Goal: Information Seeking & Learning: Learn about a topic

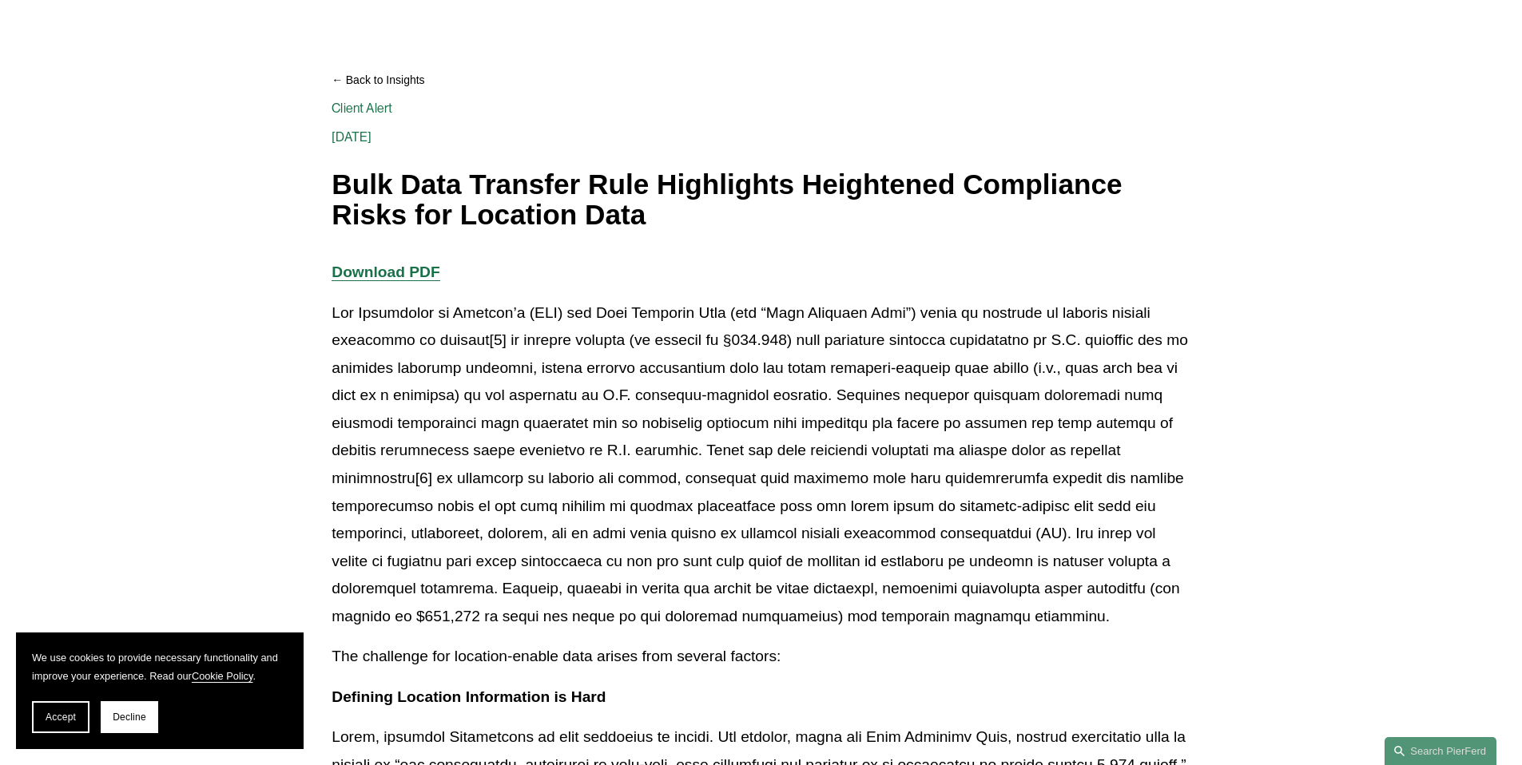
scroll to position [182, 0]
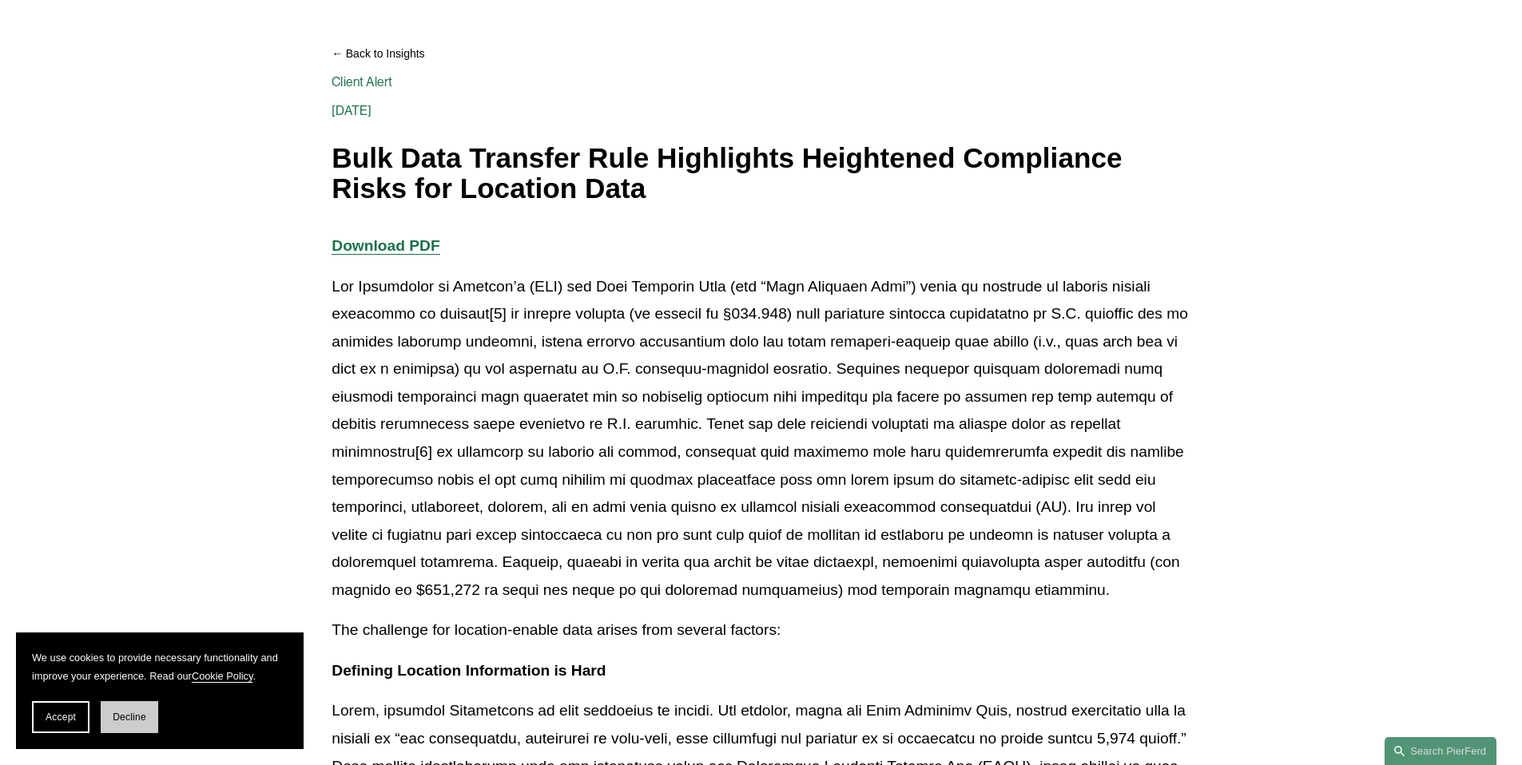
click at [135, 718] on span "Decline" at bounding box center [130, 717] width 34 height 11
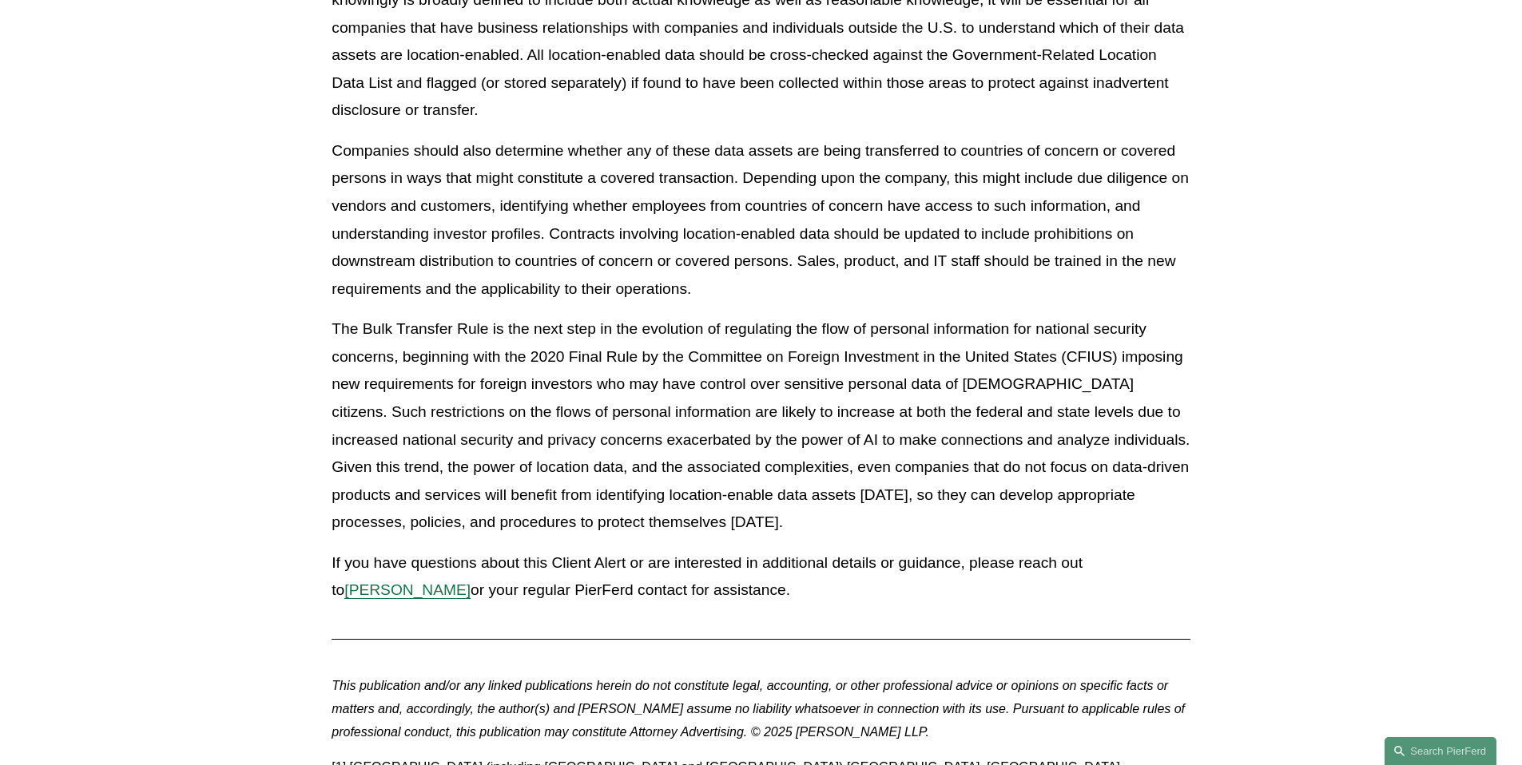
scroll to position [3761, 0]
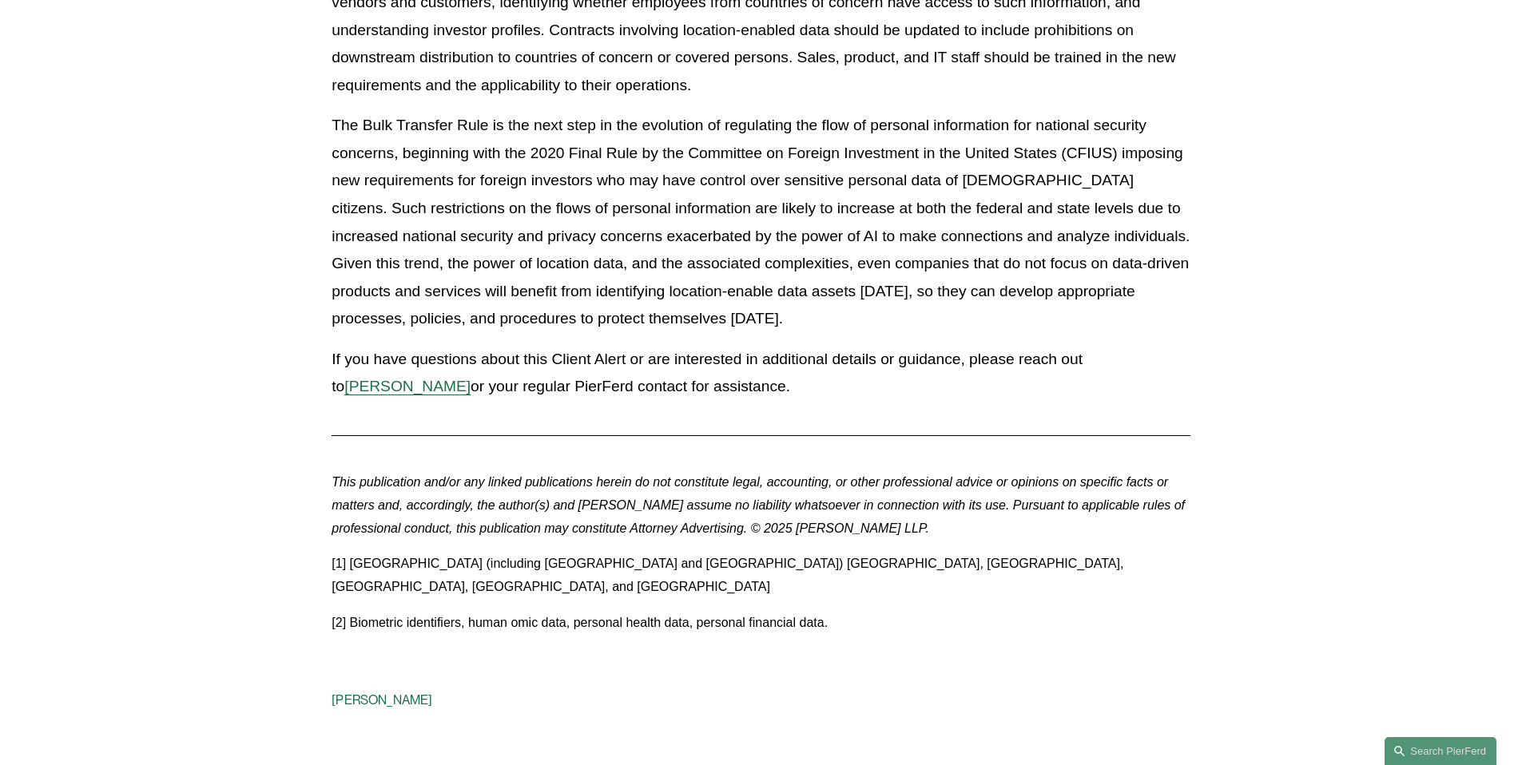
click at [522, 570] on p "[1] [GEOGRAPHIC_DATA] (including [GEOGRAPHIC_DATA] and [GEOGRAPHIC_DATA]) [GEOG…" at bounding box center [761, 576] width 858 height 46
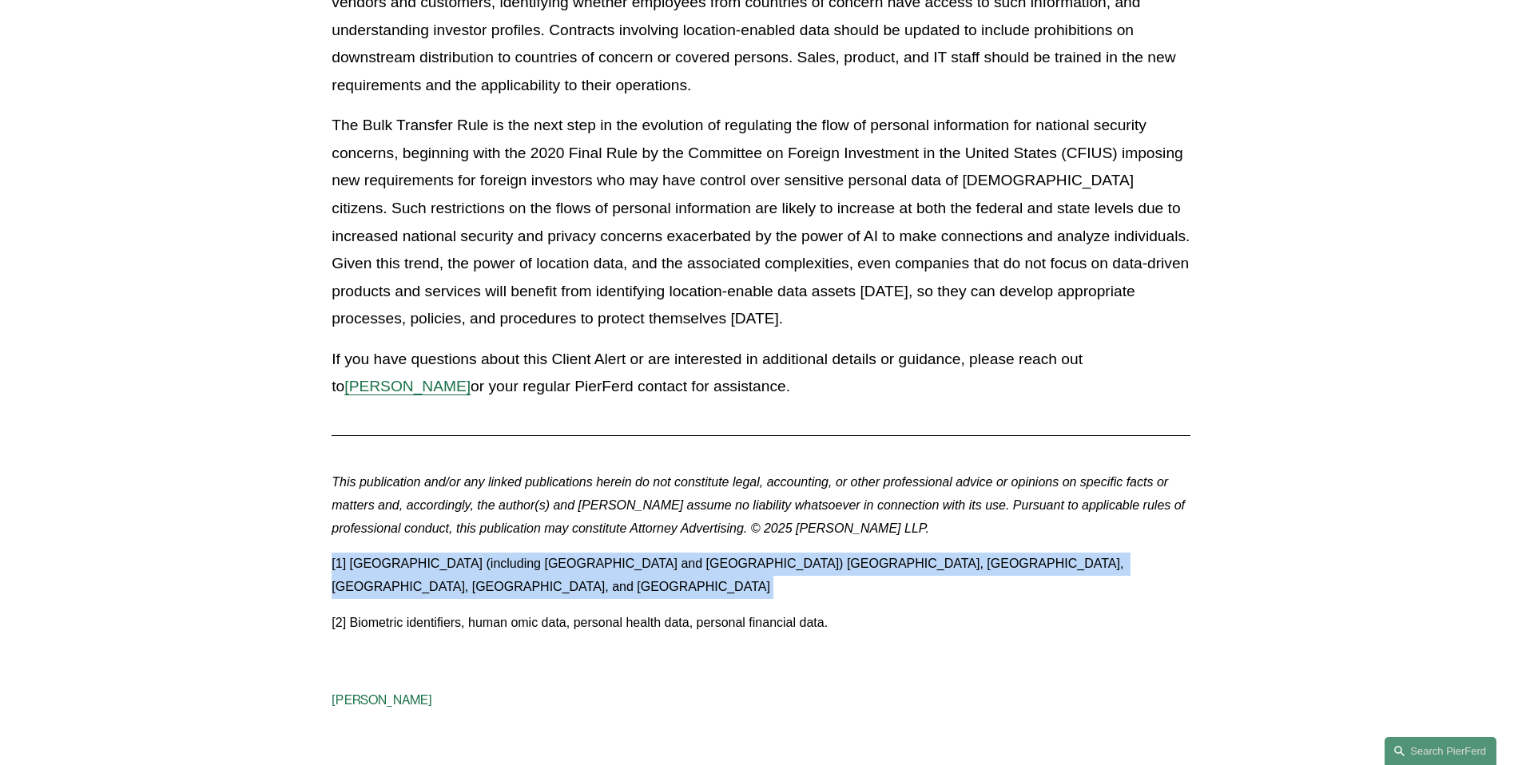
click at [522, 570] on p "[1] [GEOGRAPHIC_DATA] (including [GEOGRAPHIC_DATA] and [GEOGRAPHIC_DATA]) [GEOG…" at bounding box center [761, 576] width 858 height 46
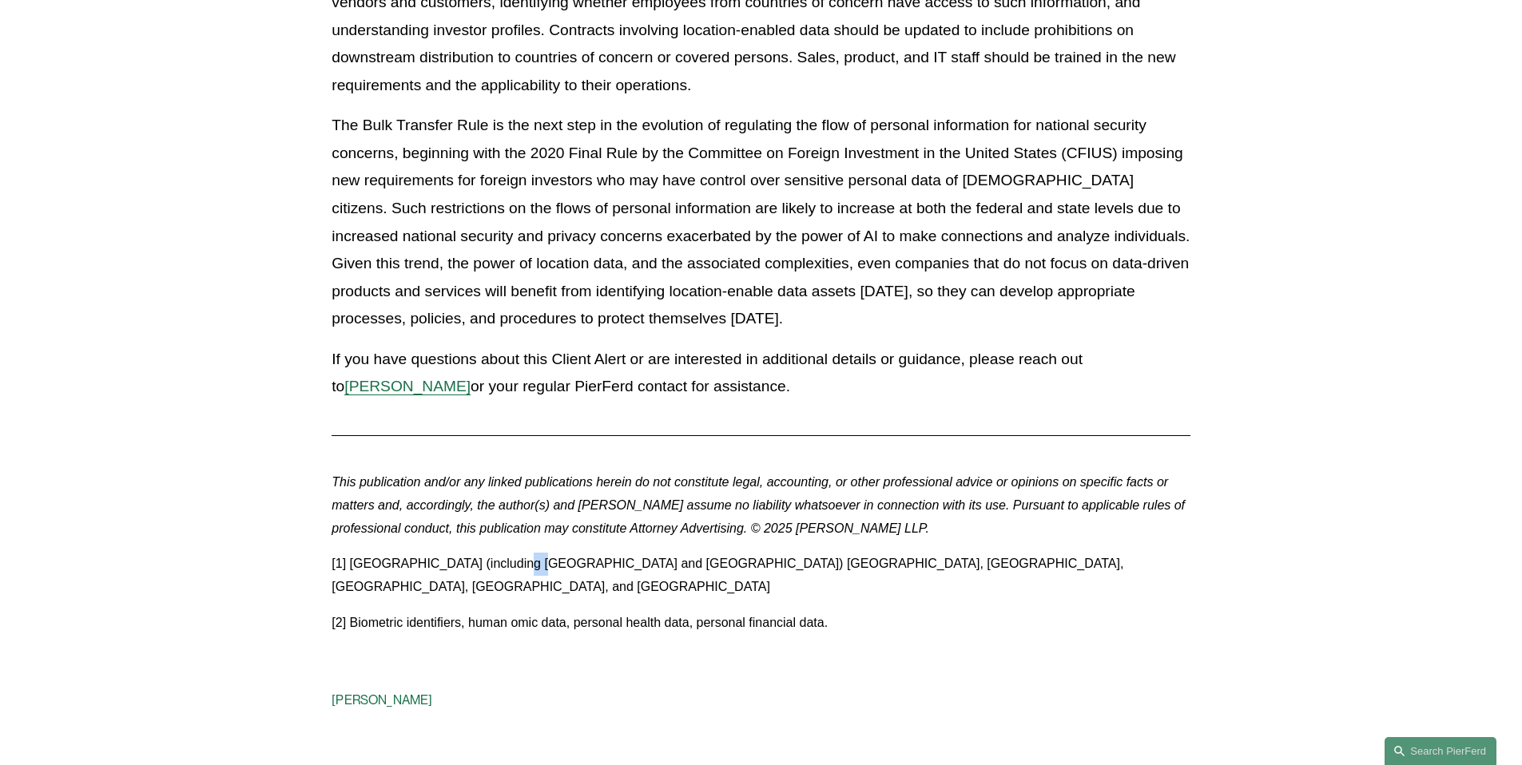
click at [522, 570] on p "[1] [GEOGRAPHIC_DATA] (including [GEOGRAPHIC_DATA] and [GEOGRAPHIC_DATA]) [GEOG…" at bounding box center [761, 576] width 858 height 46
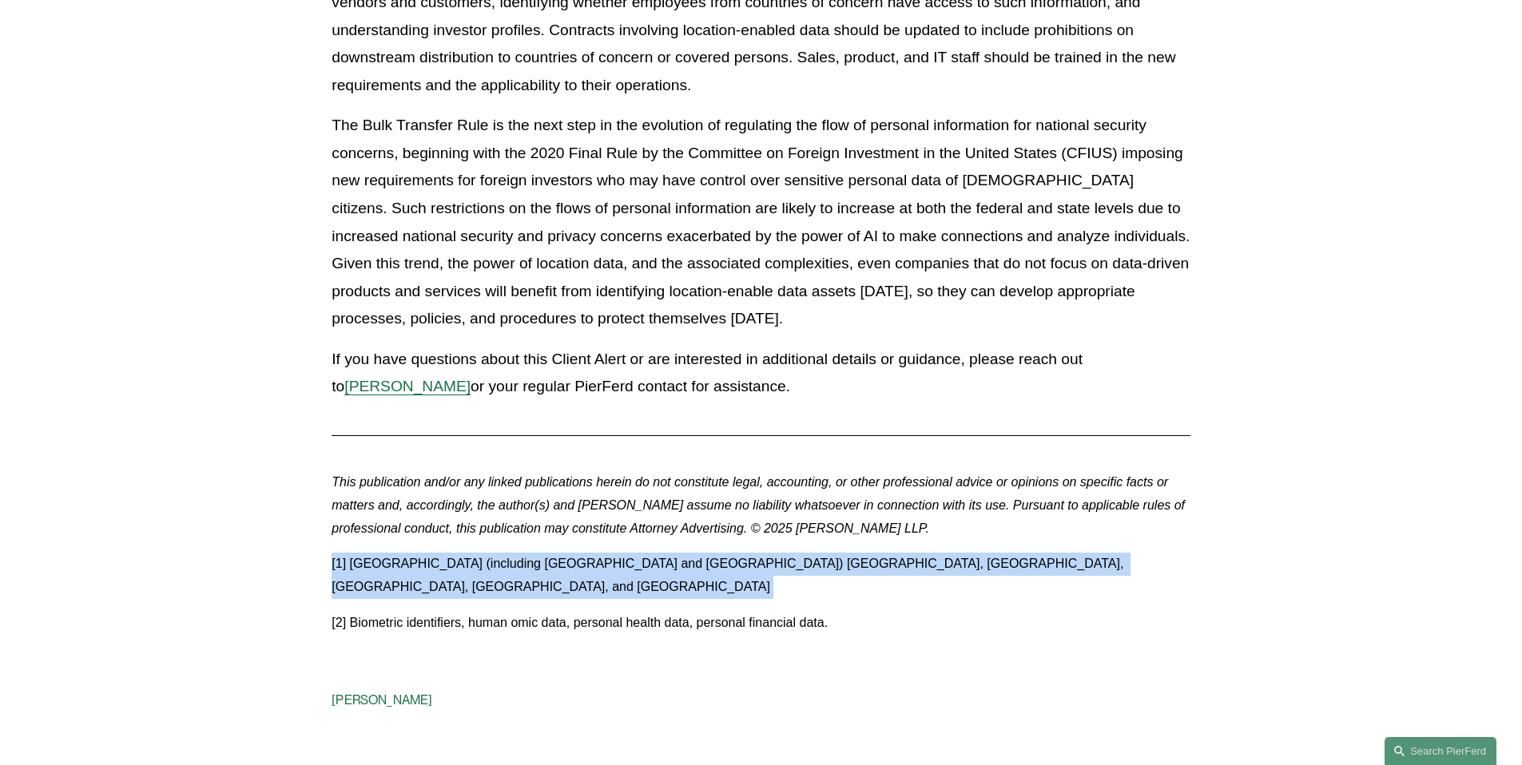
click at [522, 570] on p "[1] [GEOGRAPHIC_DATA] (including [GEOGRAPHIC_DATA] and [GEOGRAPHIC_DATA]) [GEOG…" at bounding box center [761, 576] width 858 height 46
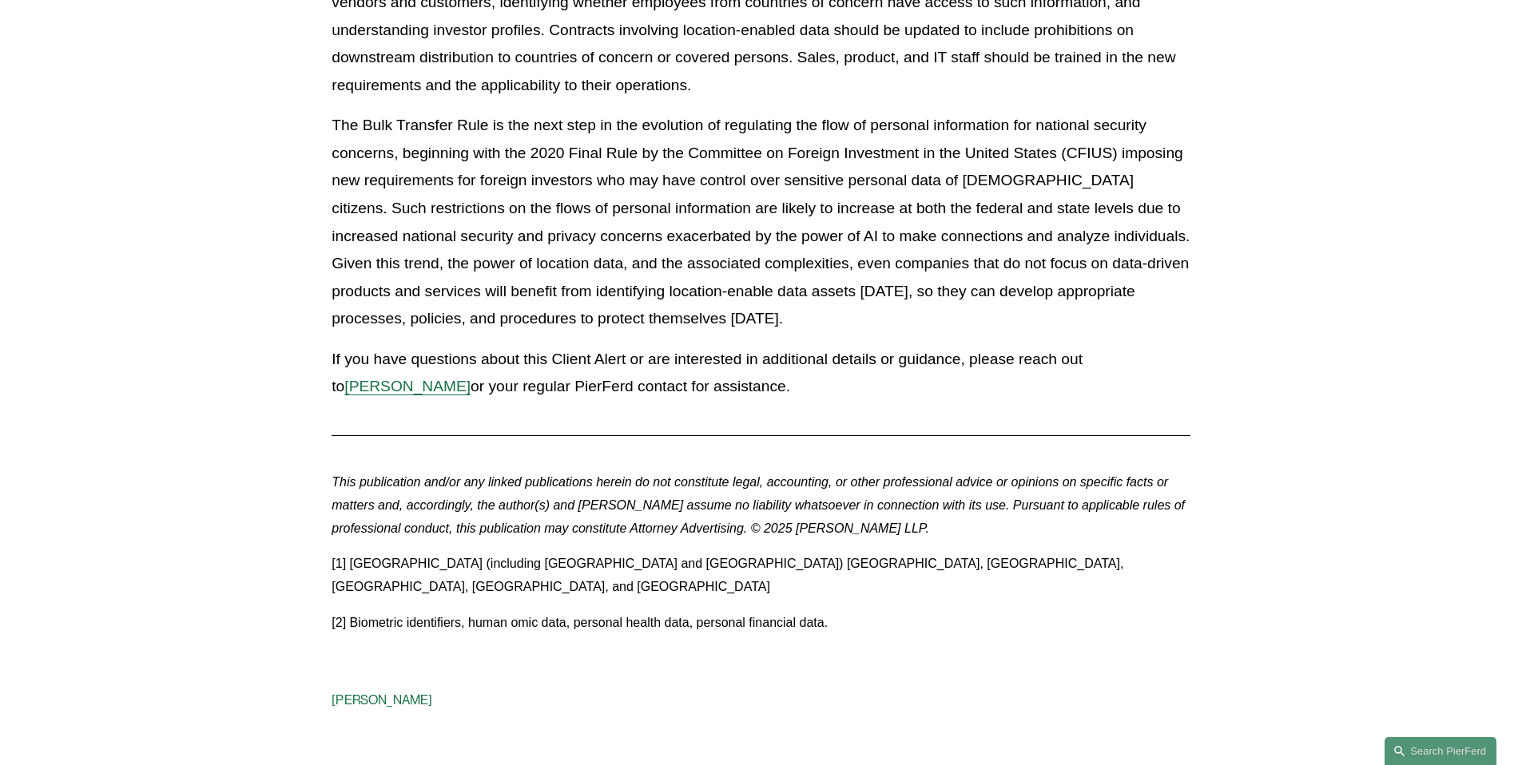
click at [502, 570] on p "[1] [GEOGRAPHIC_DATA] (including [GEOGRAPHIC_DATA] and [GEOGRAPHIC_DATA]) [GEOG…" at bounding box center [761, 576] width 858 height 46
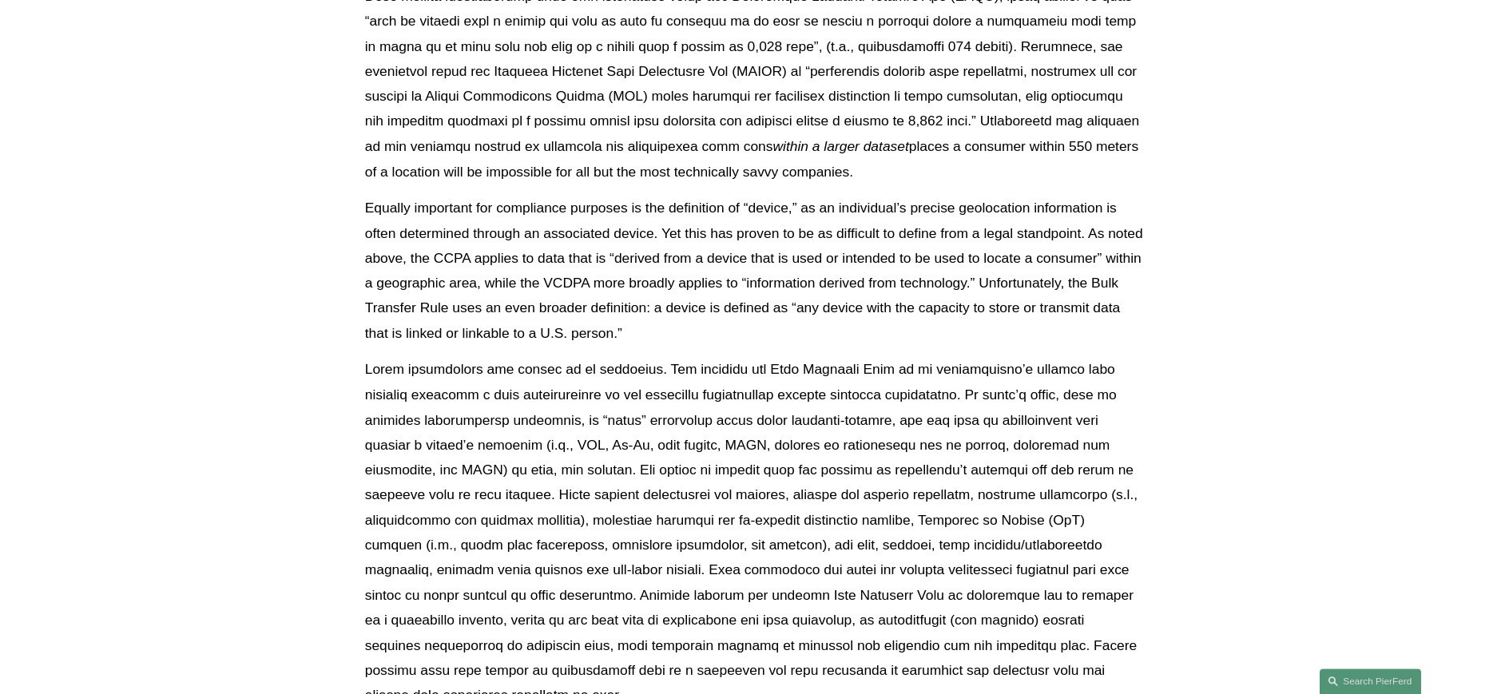
scroll to position [924, 0]
